Goal: Task Accomplishment & Management: Complete application form

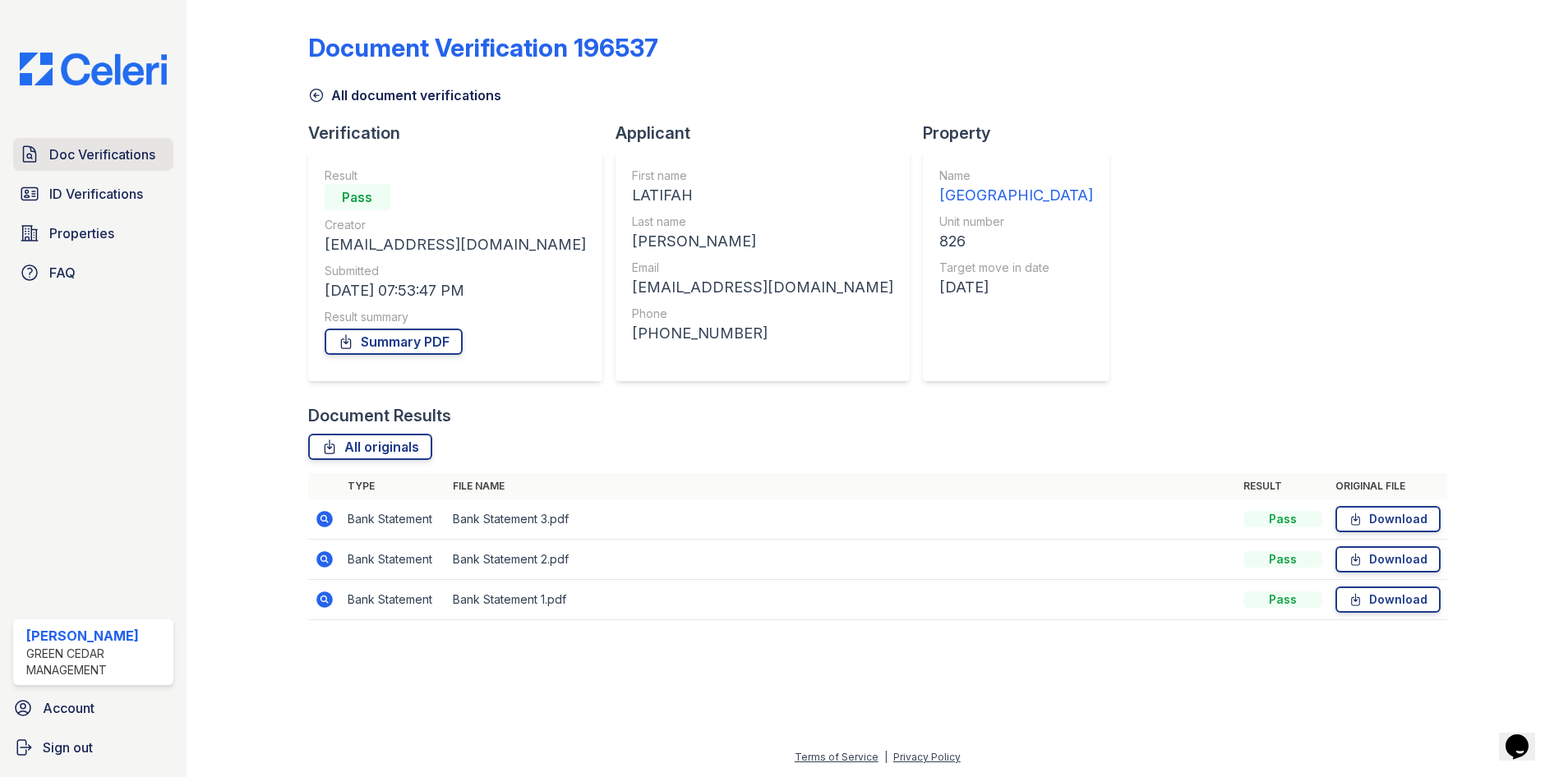
click at [71, 147] on span "Doc Verifications" at bounding box center [102, 154] width 106 height 20
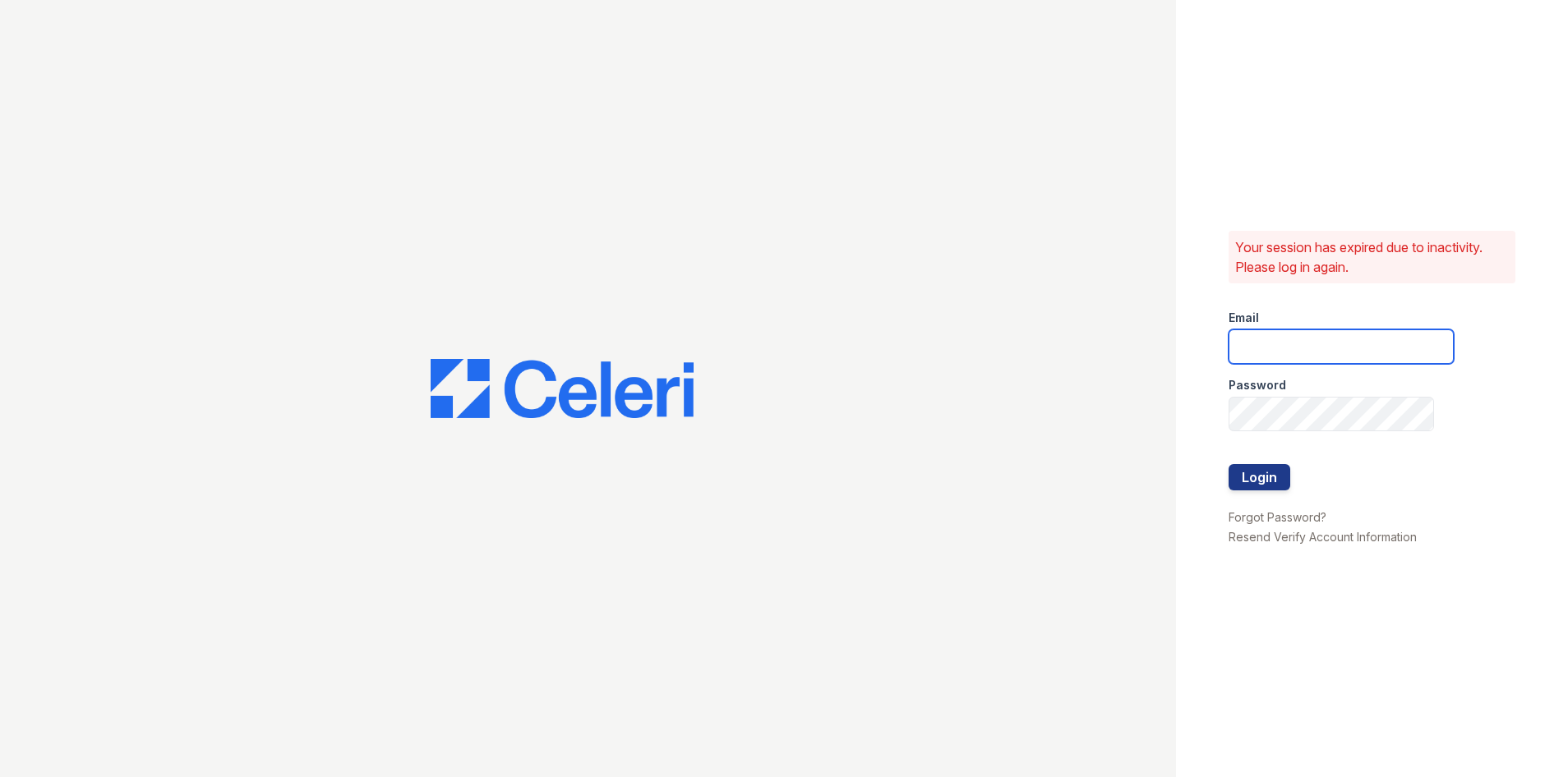
type input "[PERSON_NAME][EMAIL_ADDRESS][PERSON_NAME][DOMAIN_NAME]"
click at [1267, 469] on button "Login" at bounding box center [1259, 477] width 61 height 26
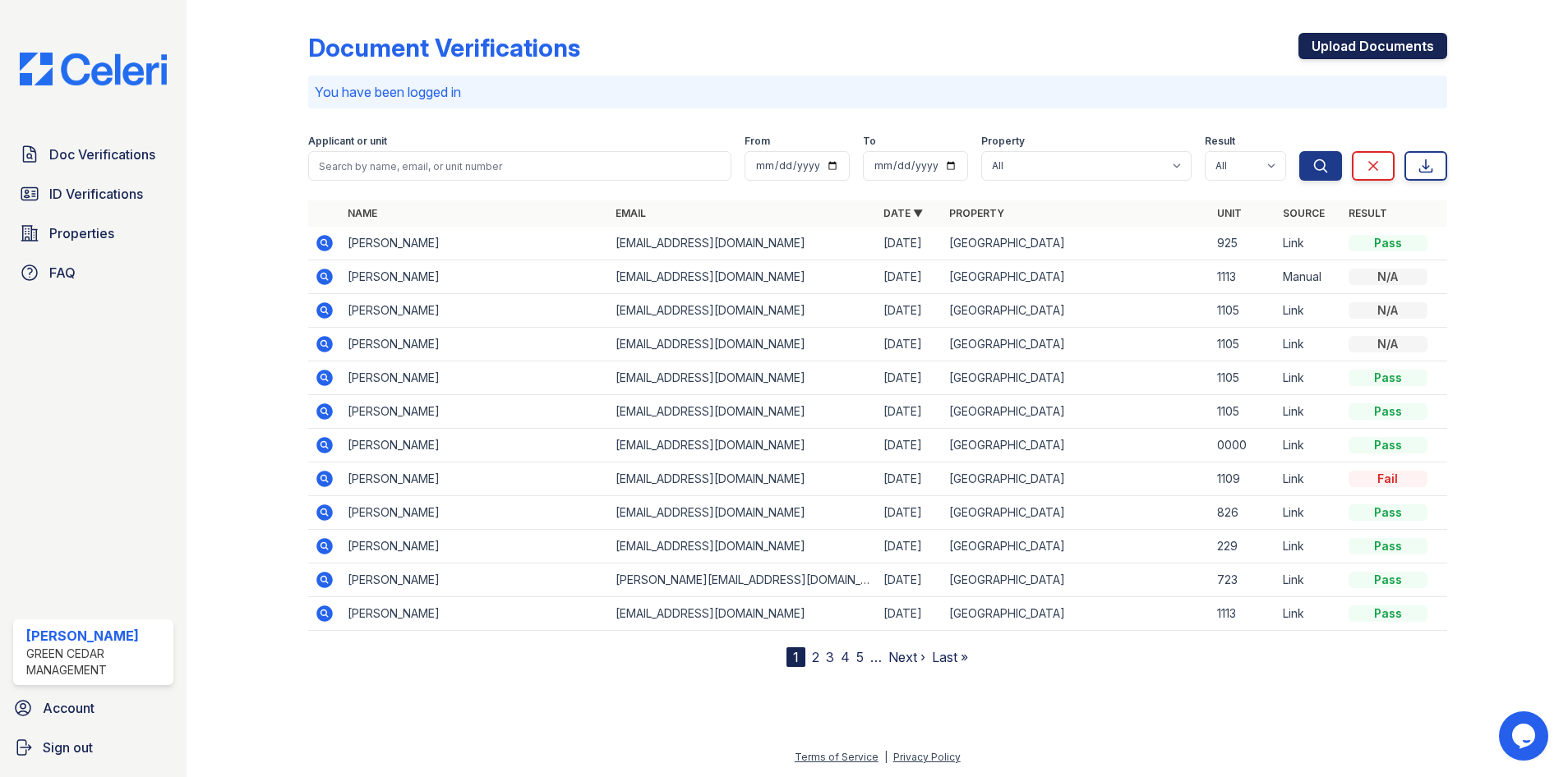
click at [1402, 54] on link "Upload Documents" at bounding box center [1372, 46] width 148 height 26
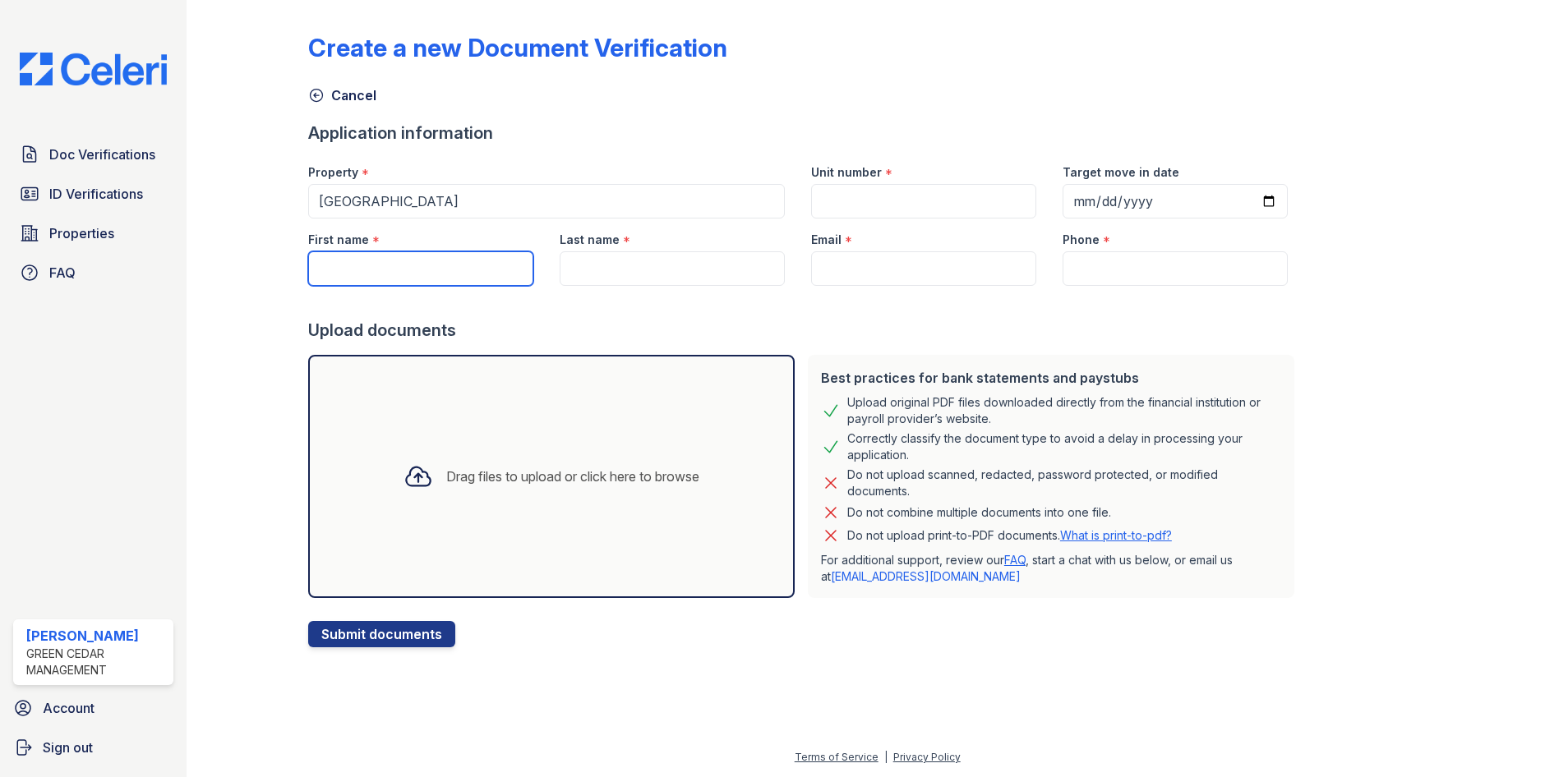
click at [420, 280] on input "First name" at bounding box center [421, 268] width 225 height 35
type input "Lawrence"
type input "1015"
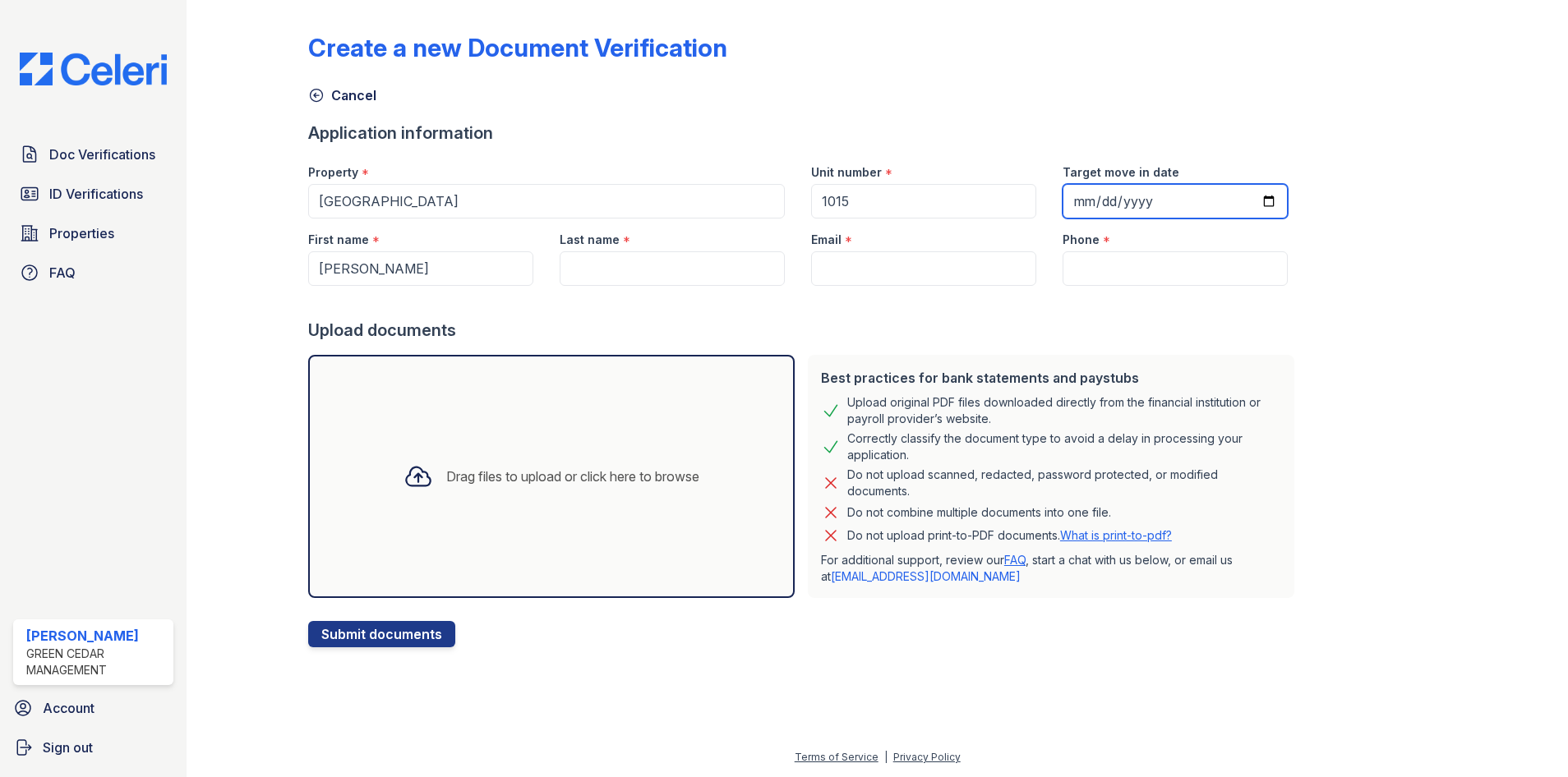
type input "2025-09-02"
type input "Smith"
type input "[PERSON_NAME][EMAIL_ADDRESS][PERSON_NAME][DOMAIN_NAME]"
type input "7185773004"
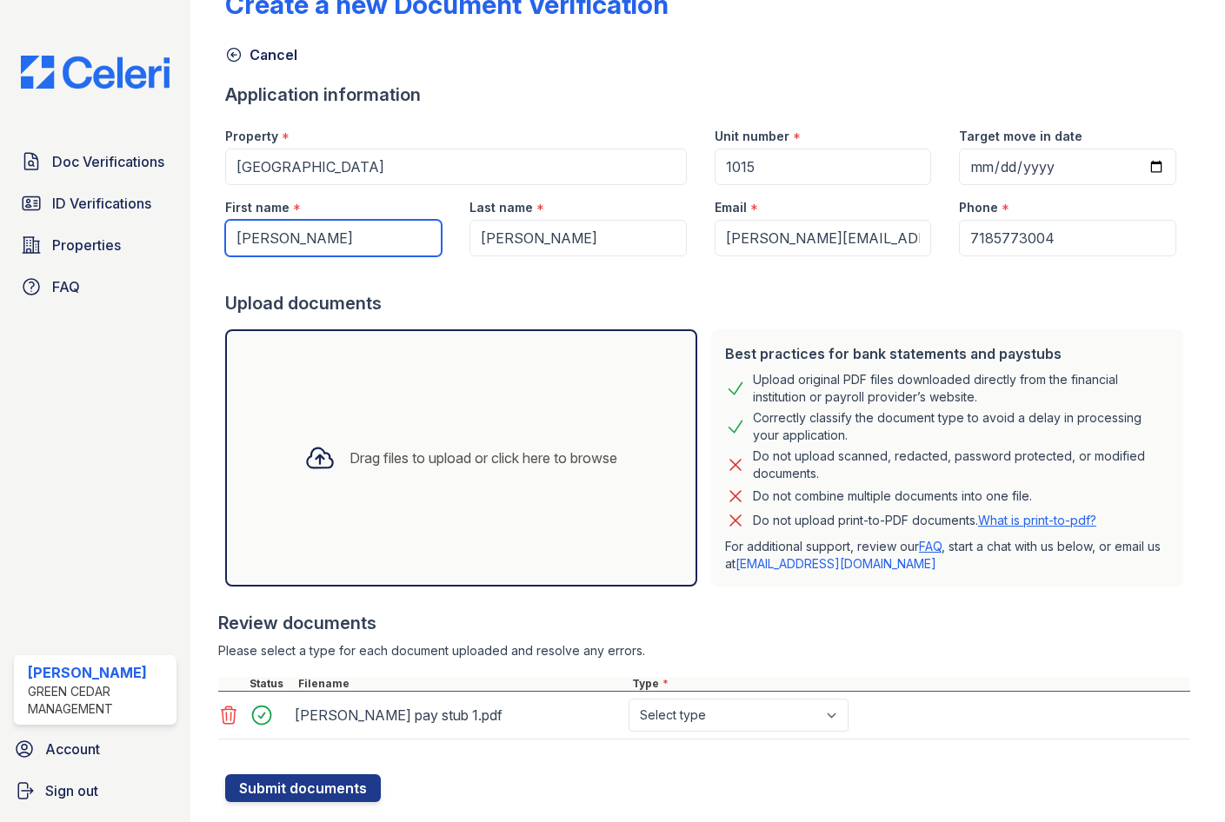
scroll to position [85, 0]
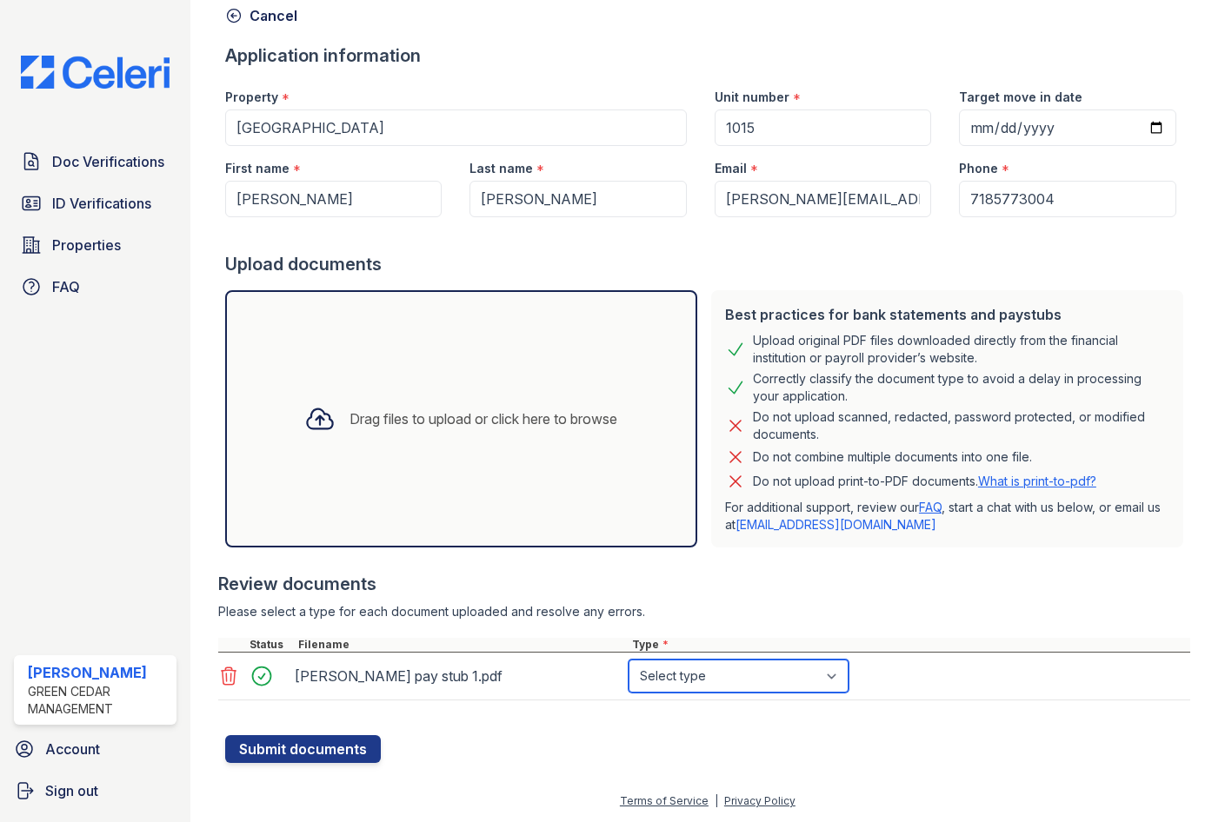
click at [749, 688] on select "Select type Paystub Bank Statement Offer Letter Tax Documents Benefit Award Let…" at bounding box center [739, 676] width 220 height 33
select select "paystub"
click at [629, 660] on select "Select type Paystub Bank Statement Offer Letter Tax Documents Benefit Award Let…" at bounding box center [739, 676] width 220 height 33
click at [288, 743] on button "Submit documents" at bounding box center [303, 749] width 156 height 28
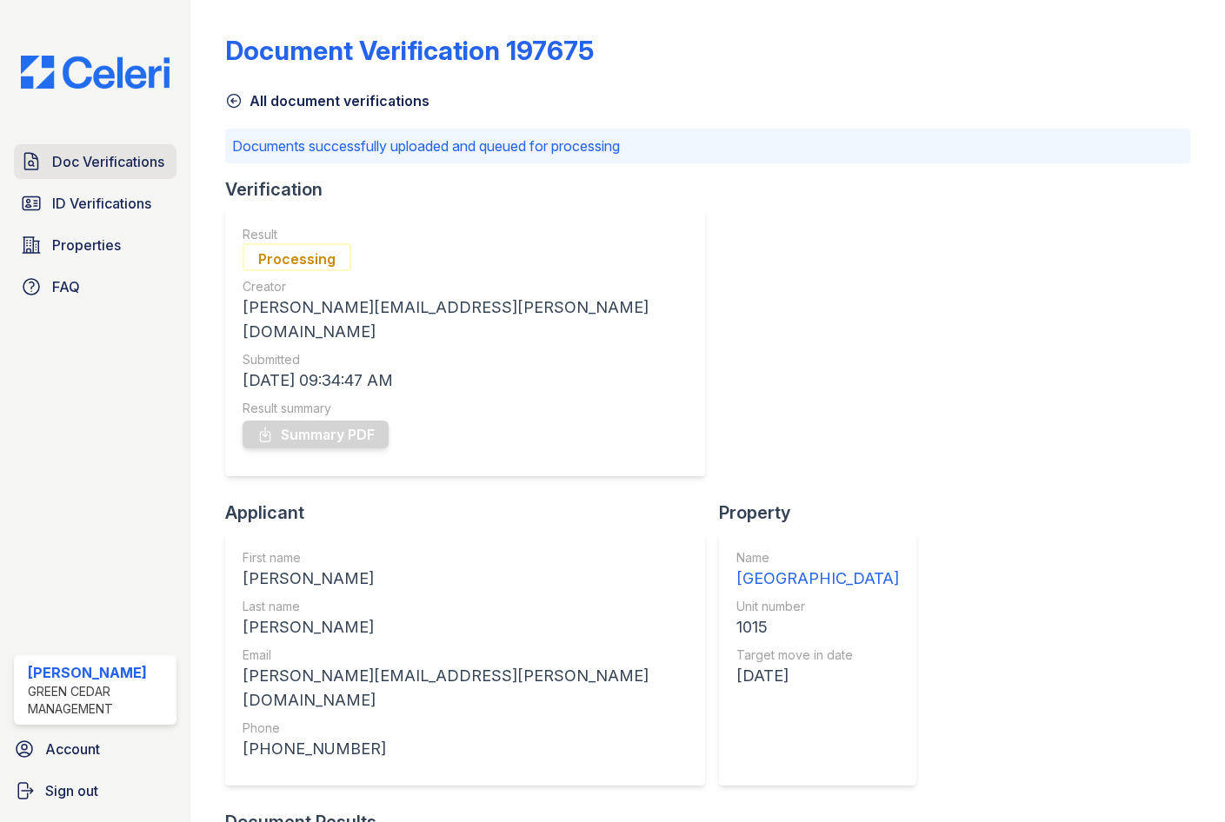
click at [97, 163] on span "Doc Verifications" at bounding box center [108, 161] width 112 height 21
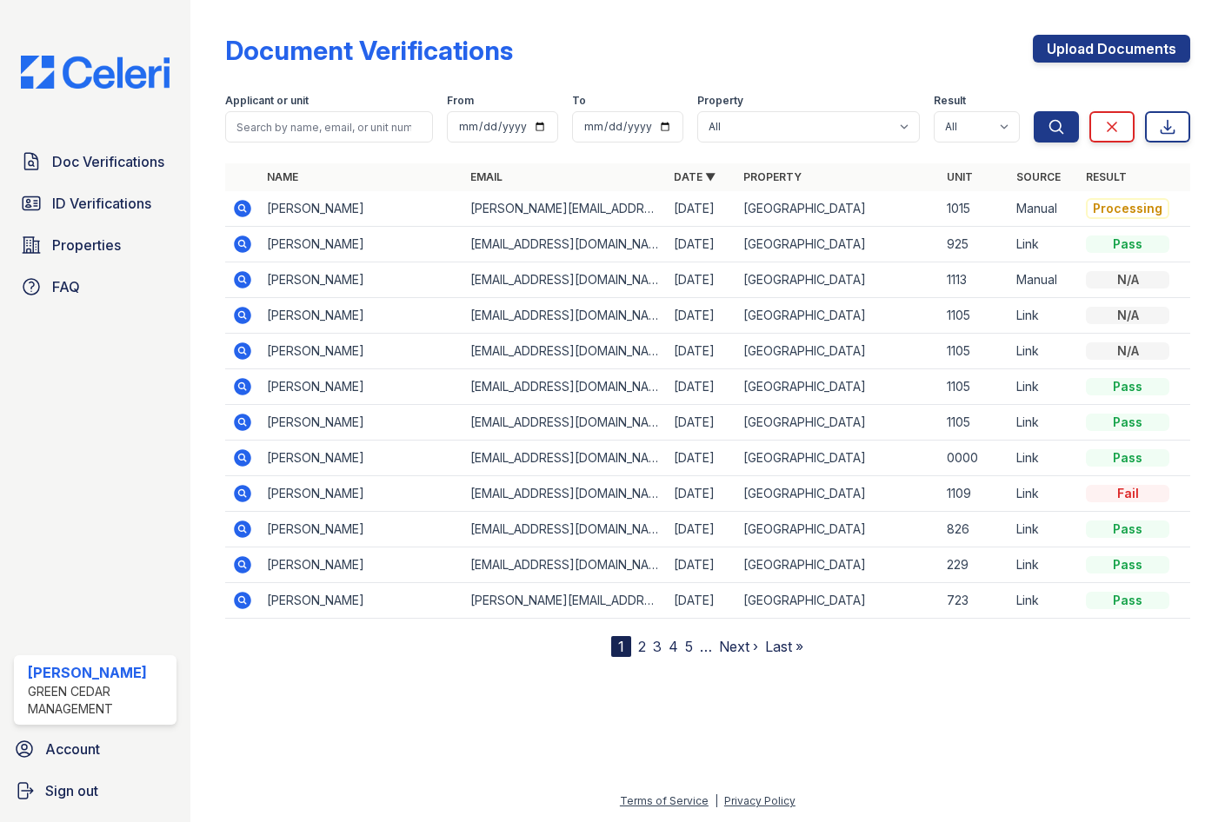
click at [240, 210] on icon at bounding box center [242, 208] width 21 height 21
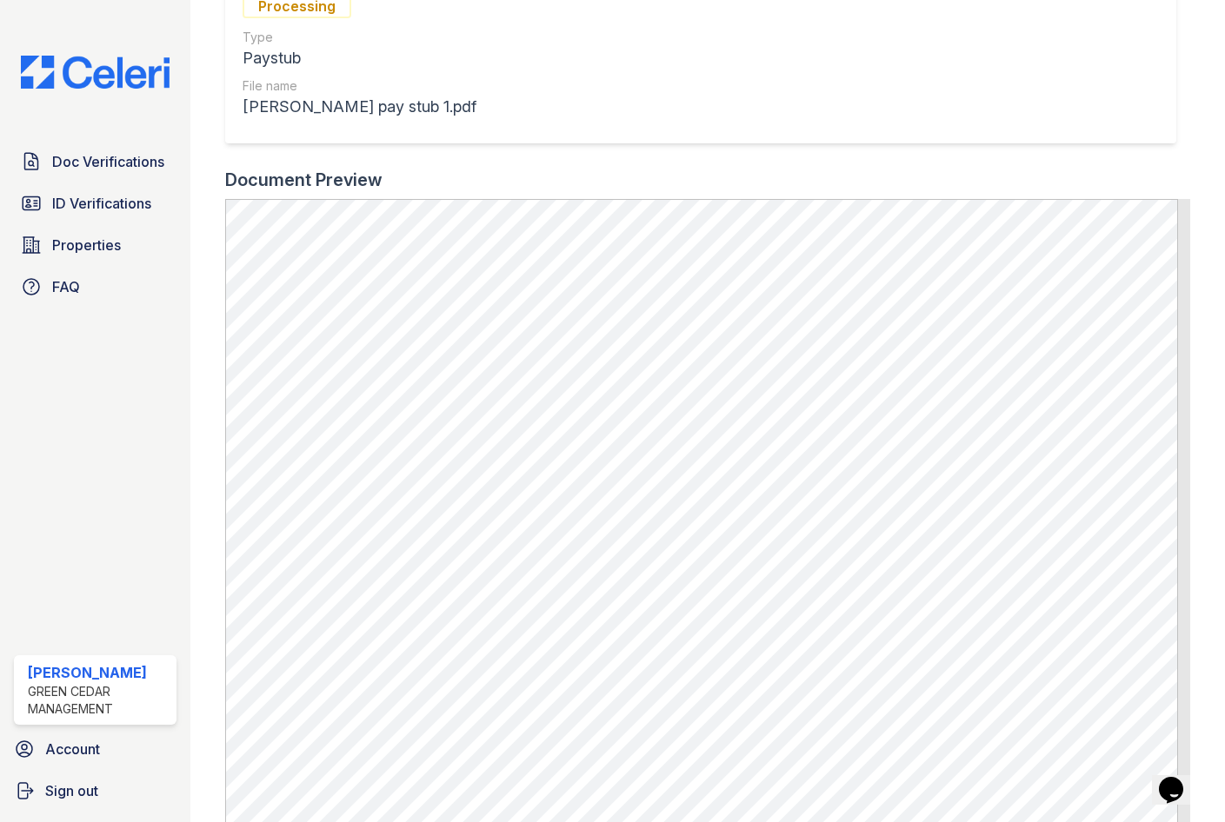
scroll to position [261, 0]
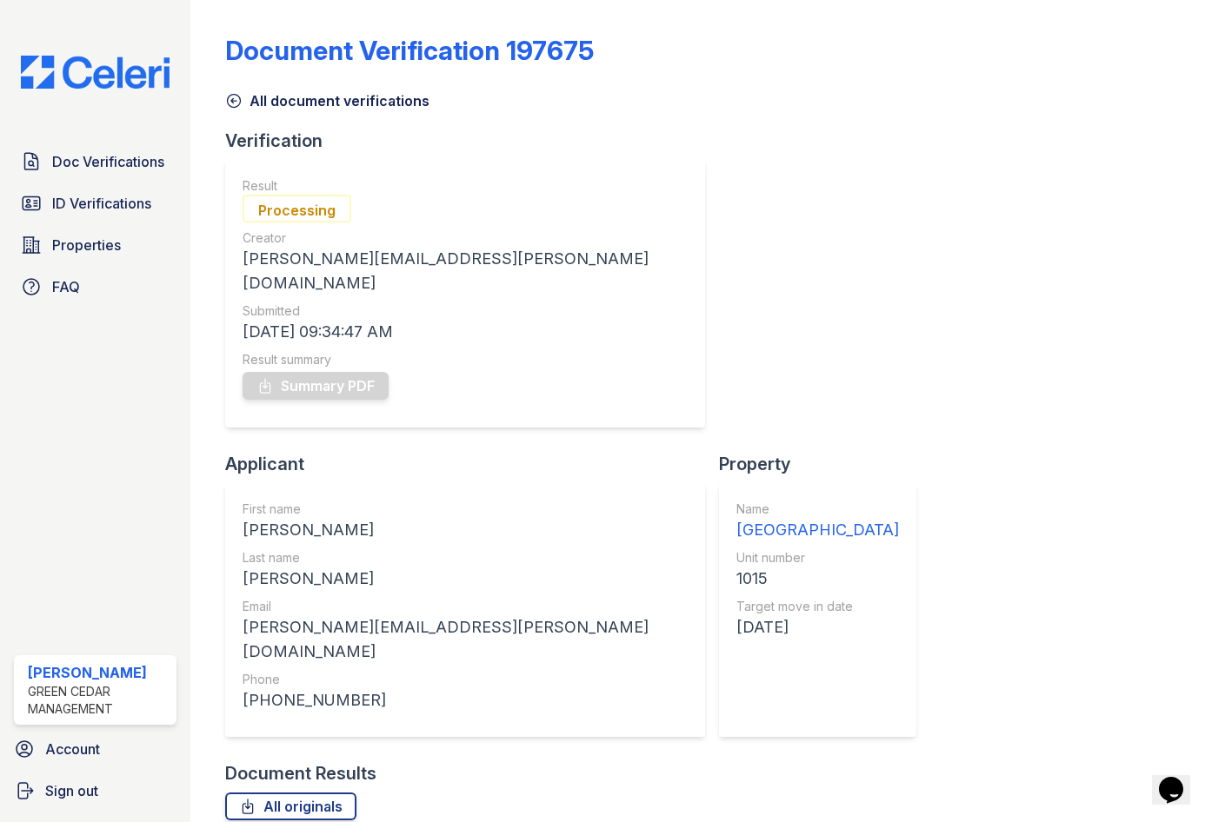
click at [712, 762] on div "Document Results" at bounding box center [707, 774] width 965 height 24
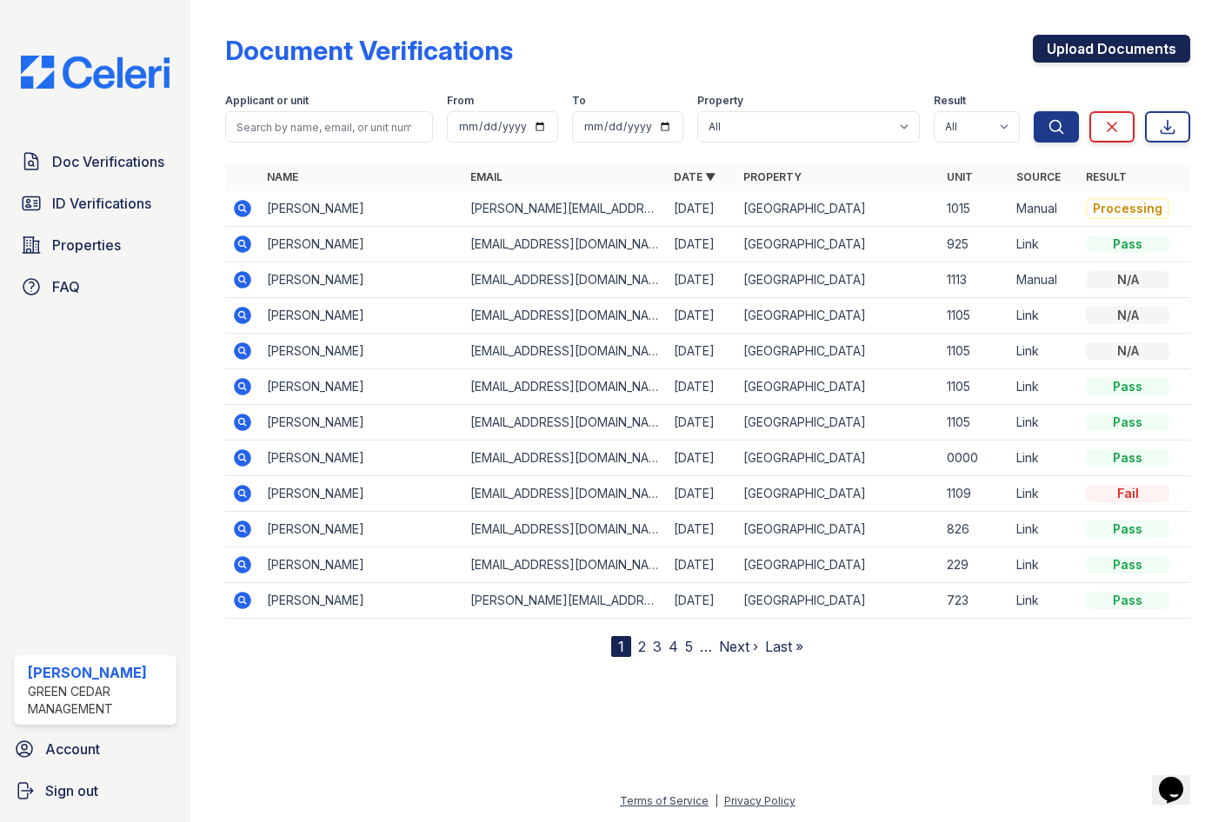
click at [1104, 48] on link "Upload Documents" at bounding box center [1111, 49] width 157 height 28
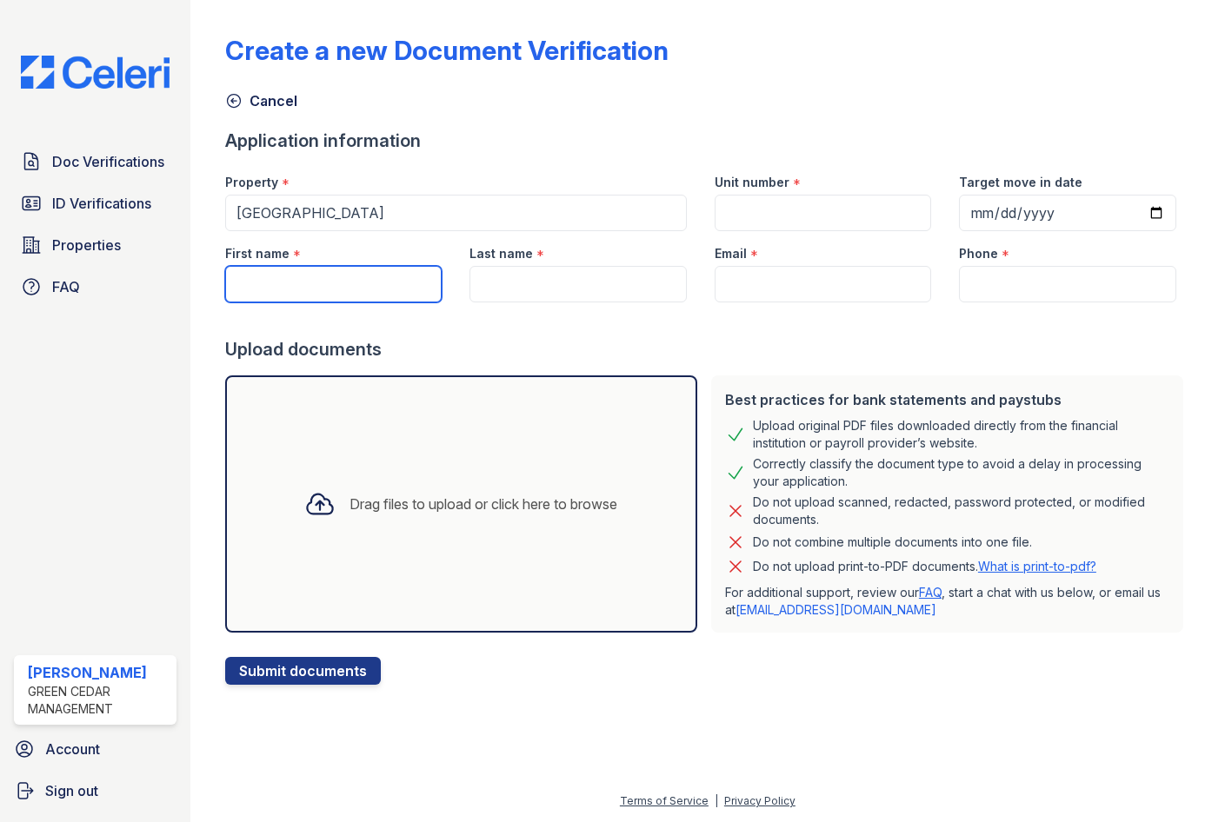
click at [310, 284] on input "First name" at bounding box center [333, 284] width 217 height 37
type input "[PERSON_NAME]"
type input "1015"
type input "2025-09-02"
type input "[PERSON_NAME]"
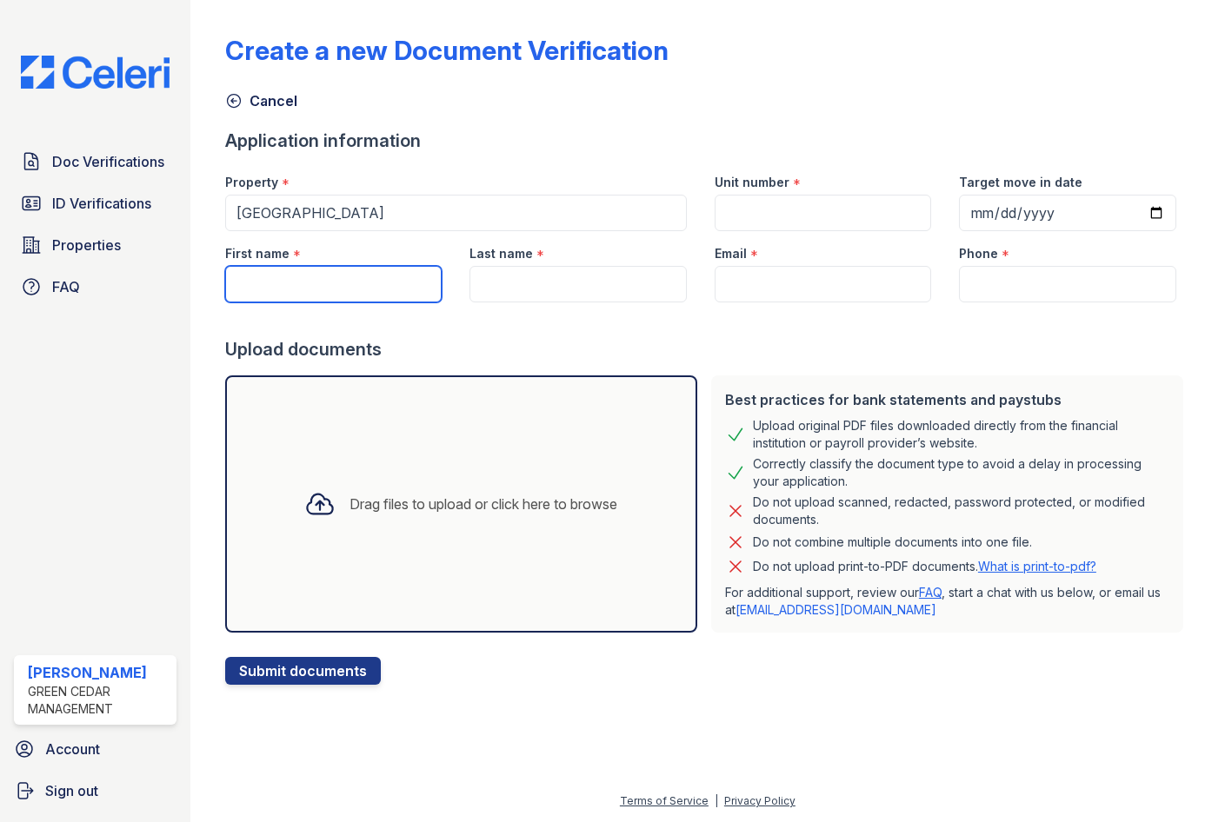
type input "[PERSON_NAME][EMAIL_ADDRESS][PERSON_NAME][DOMAIN_NAME]"
type input "7185773004"
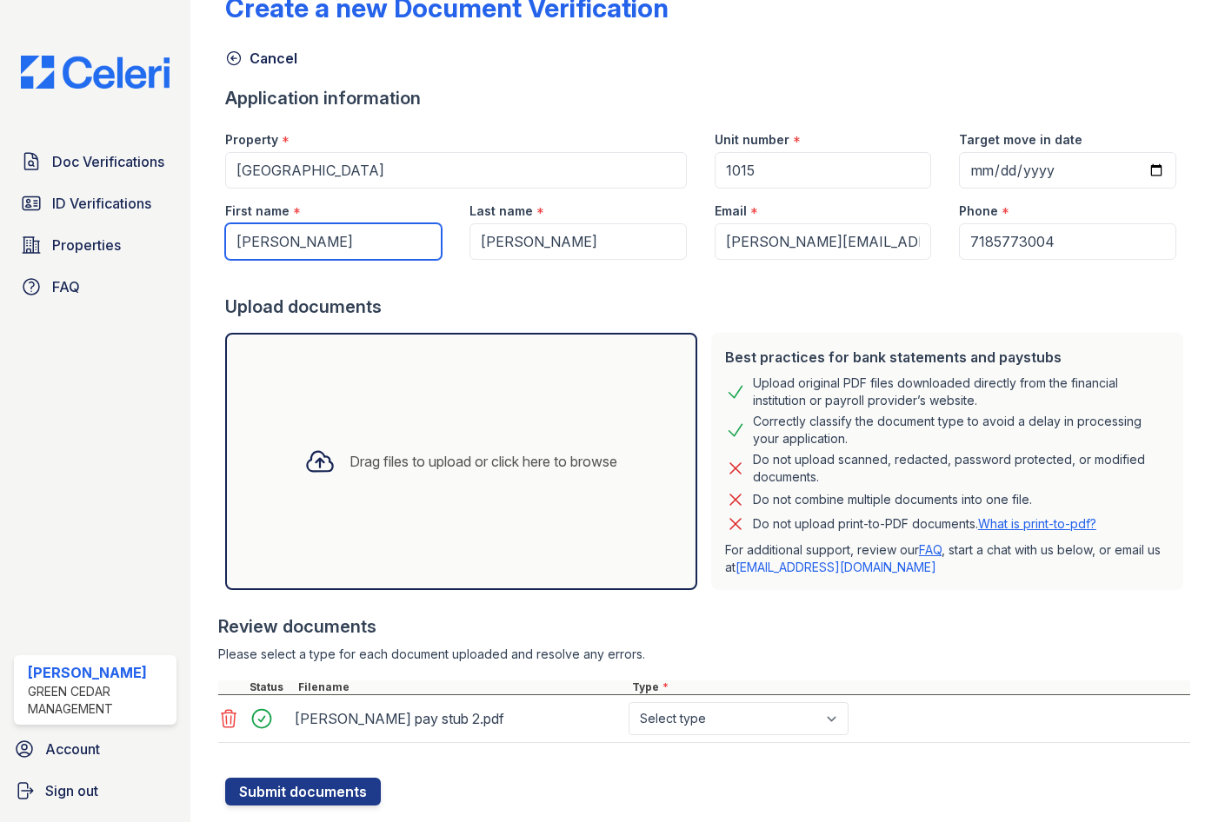
scroll to position [80, 0]
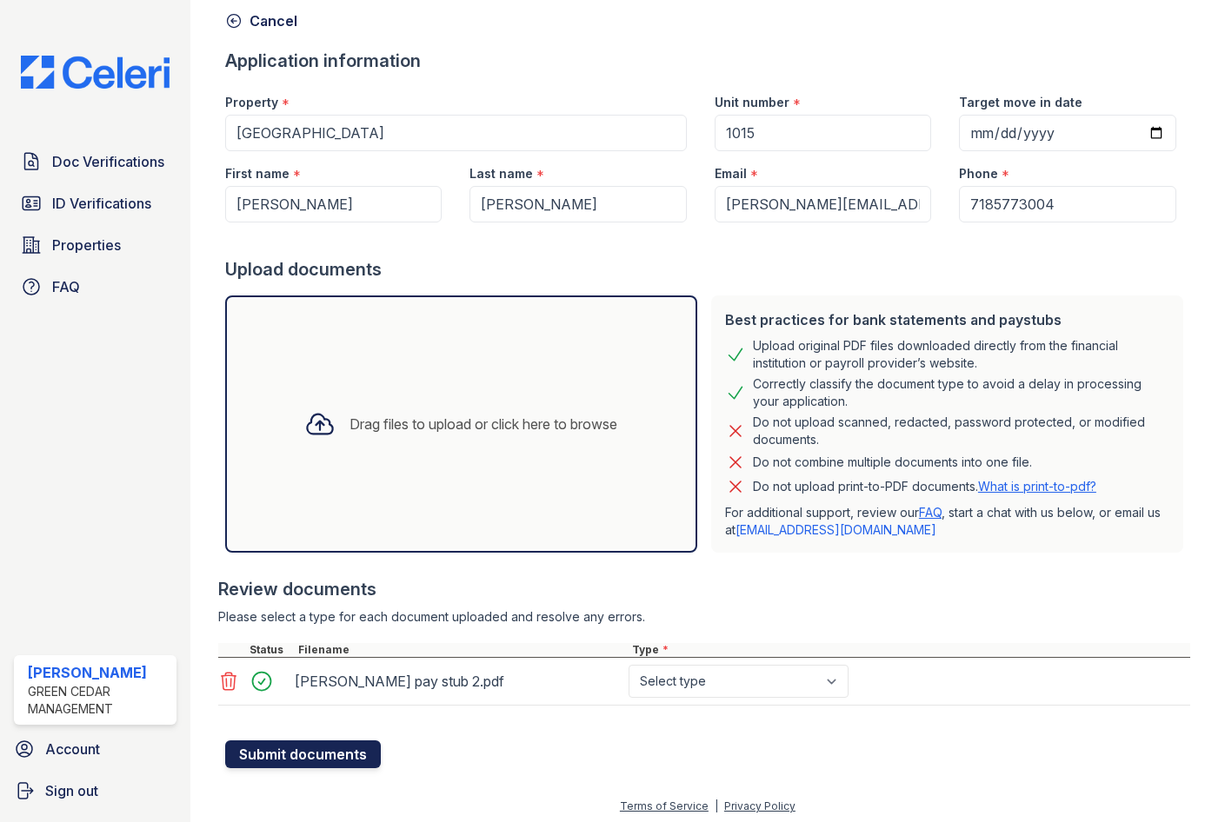
click at [326, 758] on button "Submit documents" at bounding box center [303, 755] width 156 height 28
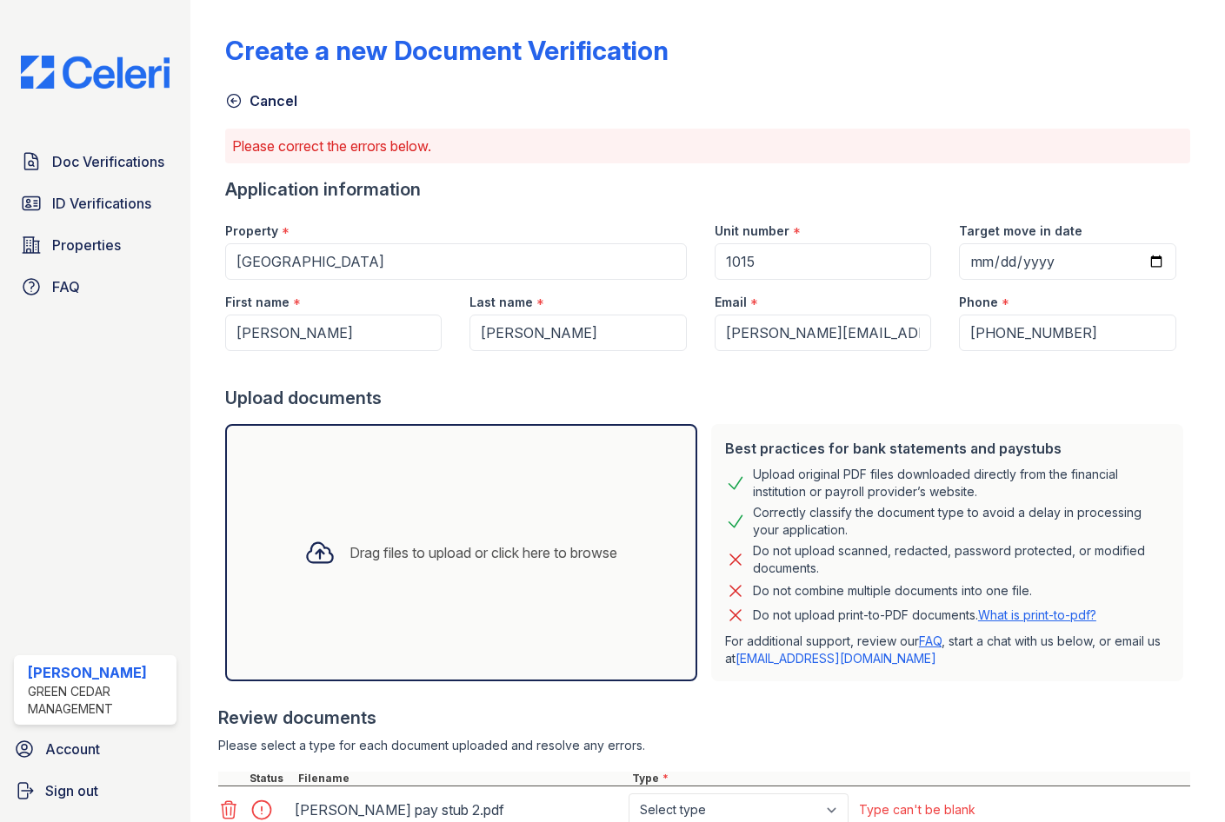
scroll to position [134, 0]
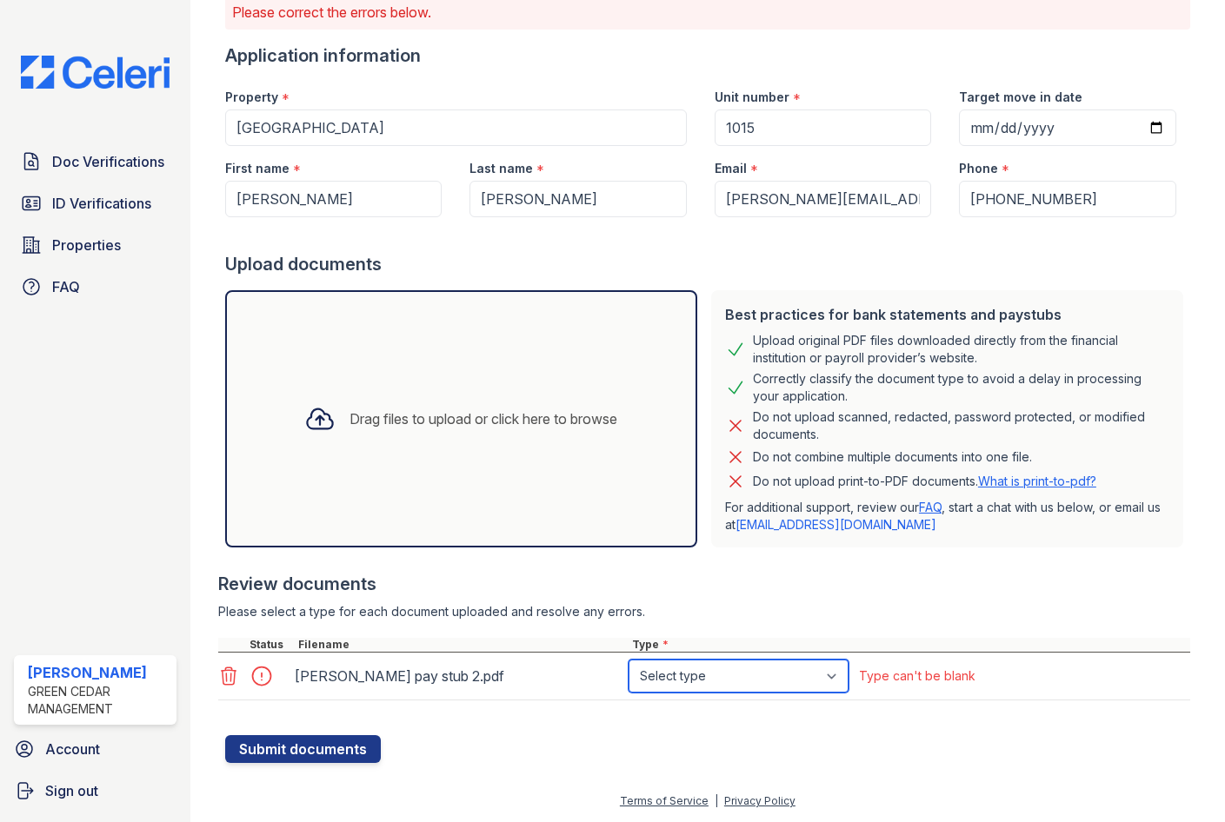
click at [739, 675] on select "Select type Paystub Bank Statement Offer Letter Tax Documents Benefit Award Let…" at bounding box center [739, 676] width 220 height 33
select select "paystub"
click at [629, 660] on select "Select type Paystub Bank Statement Offer Letter Tax Documents Benefit Award Let…" at bounding box center [739, 676] width 220 height 33
click at [274, 748] on button "Submit documents" at bounding box center [303, 749] width 156 height 28
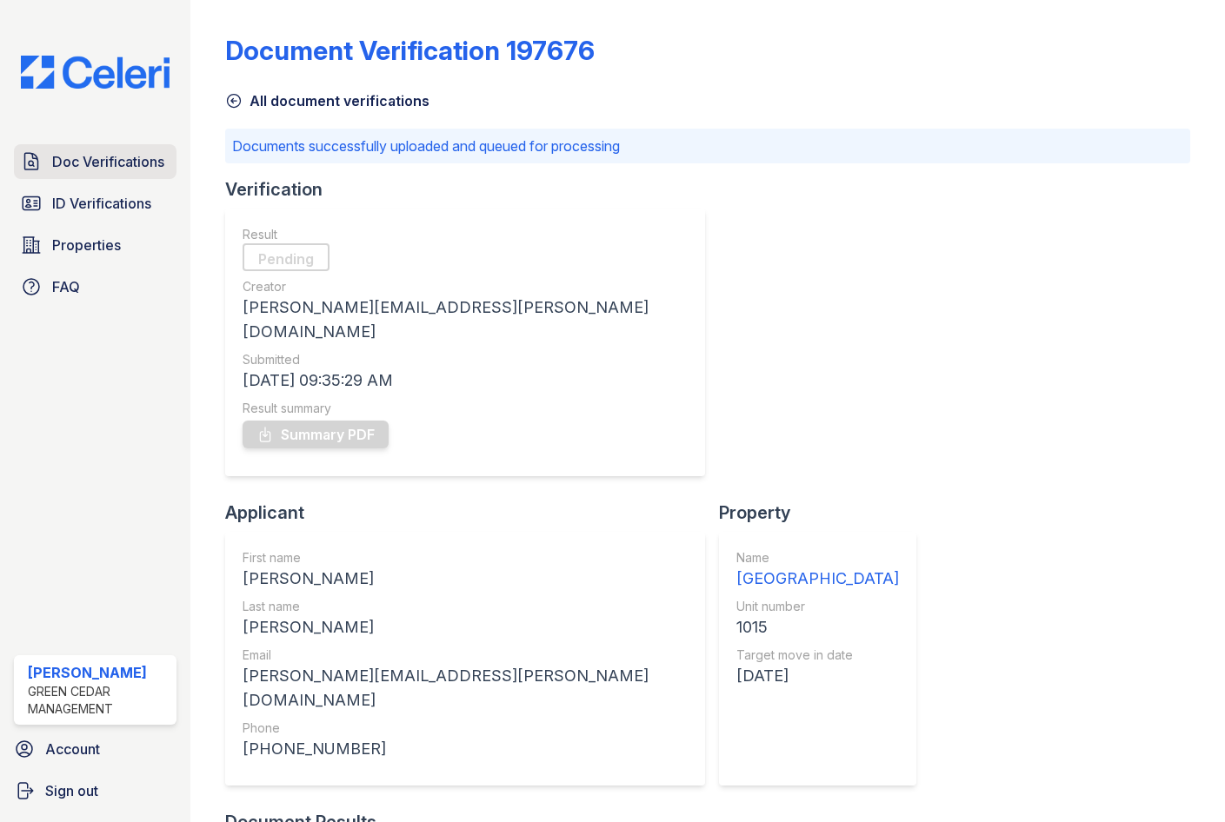
click at [92, 158] on span "Doc Verifications" at bounding box center [108, 161] width 112 height 21
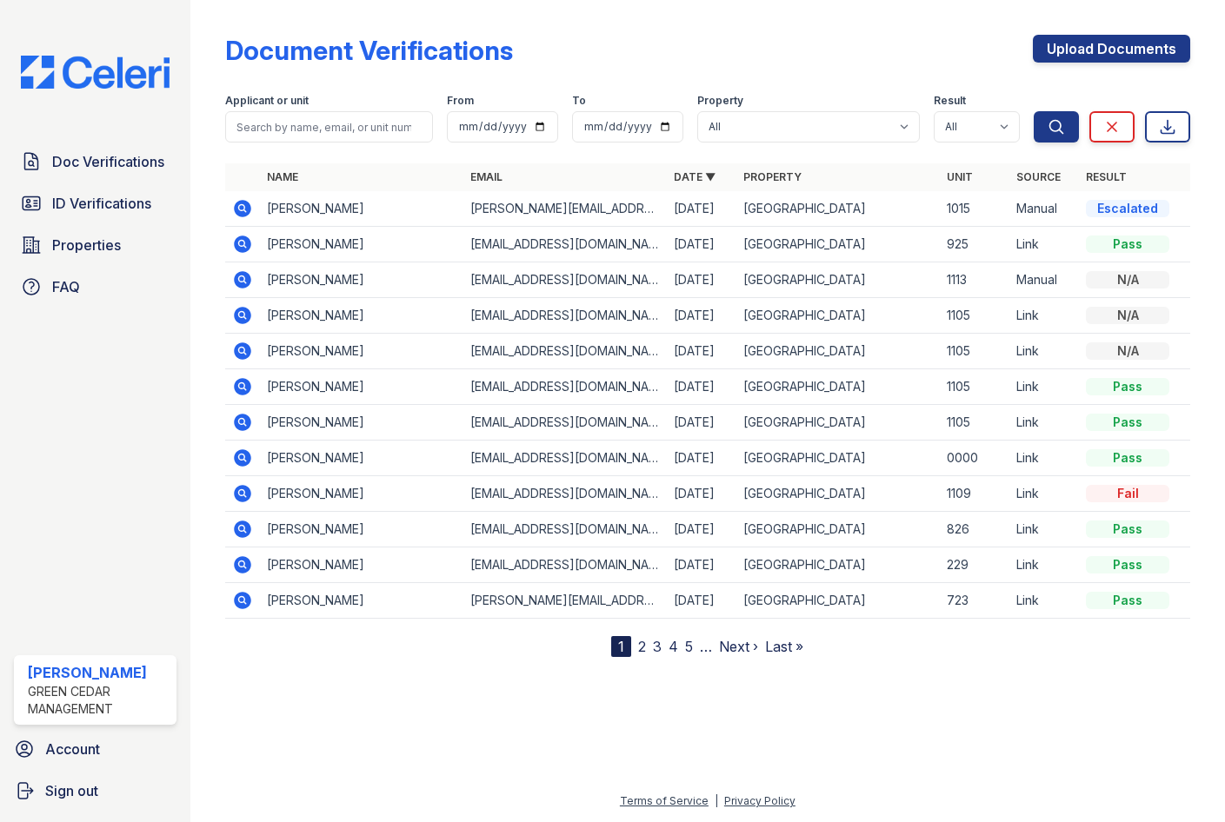
click at [245, 204] on icon at bounding box center [242, 208] width 17 height 17
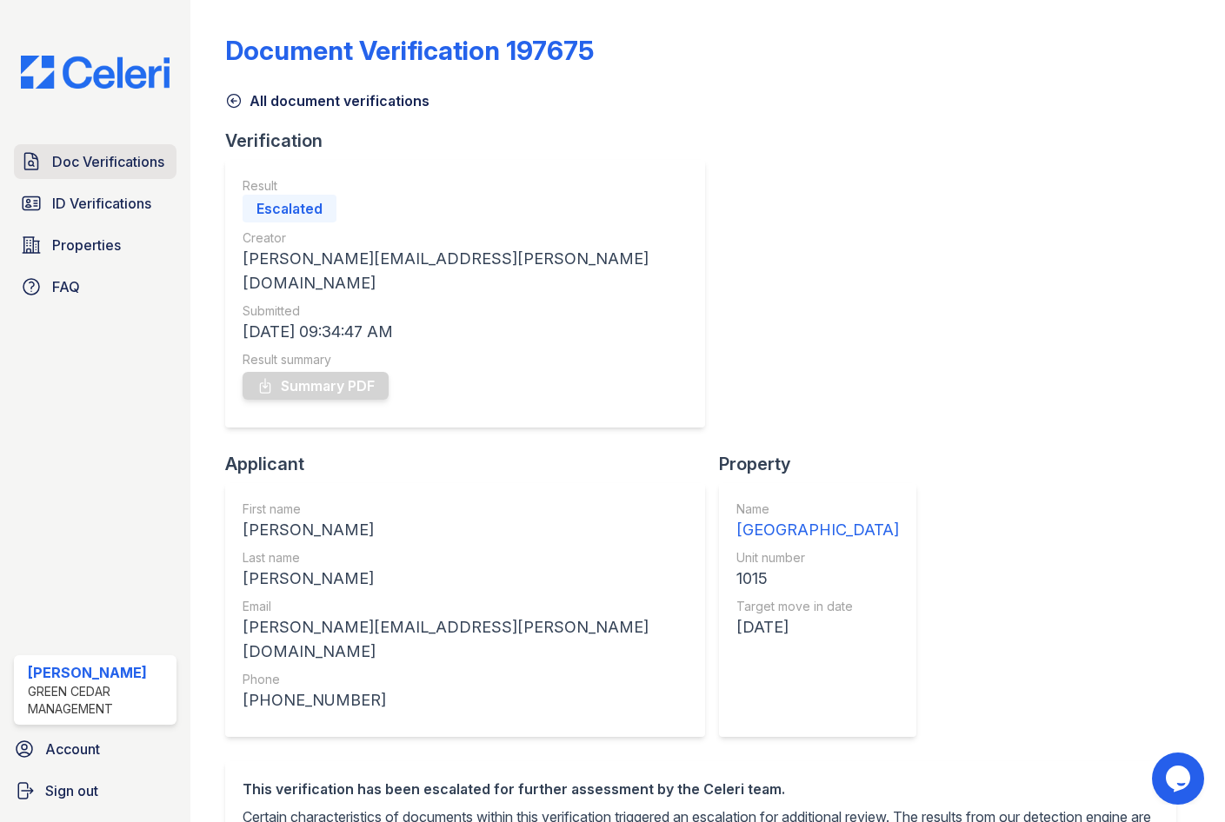
click at [100, 172] on span "Doc Verifications" at bounding box center [108, 161] width 112 height 21
